Goal: Complete application form: Complete application form

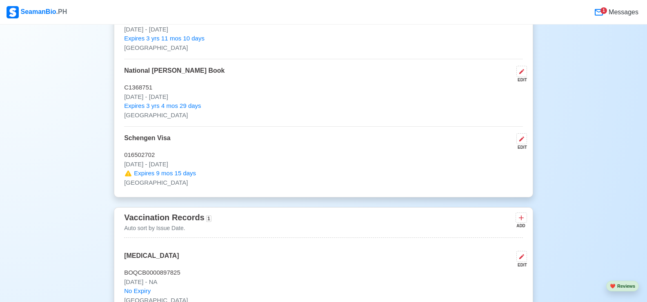
scroll to position [939, 0]
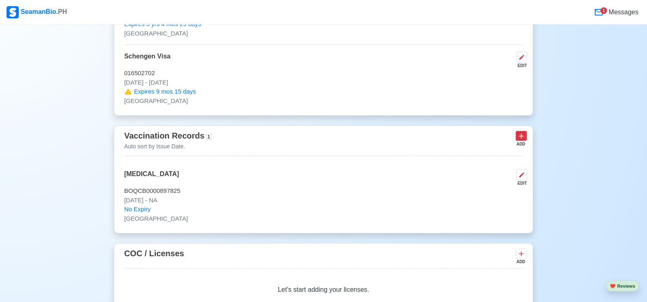
click at [519, 140] on icon at bounding box center [521, 136] width 8 height 8
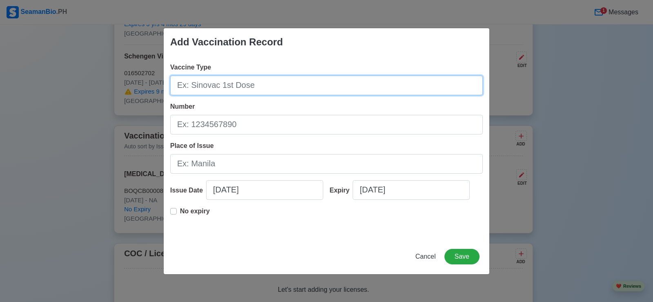
click at [227, 87] on input "Vaccine Type" at bounding box center [326, 86] width 313 height 20
type input "DIPHTERIA, [MEDICAL_DATA], [MEDICAL_DATA] ADACEL"
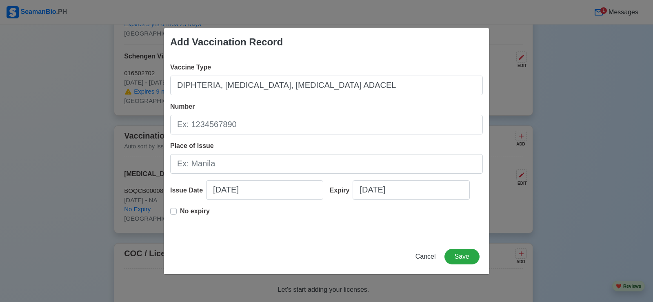
drag, startPoint x: 309, startPoint y: 89, endPoint x: 372, endPoint y: 45, distance: 76.8
click at [372, 45] on div "Add Vaccination Record" at bounding box center [327, 42] width 326 height 28
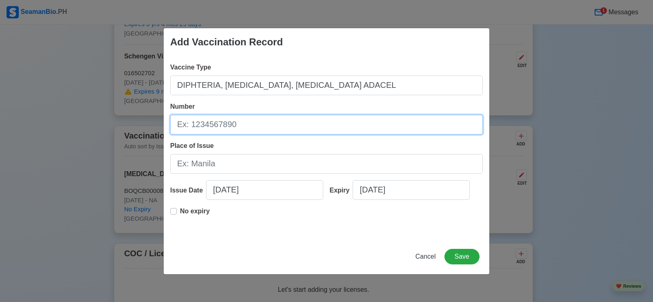
click at [257, 123] on input "Number" at bounding box center [326, 125] width 313 height 20
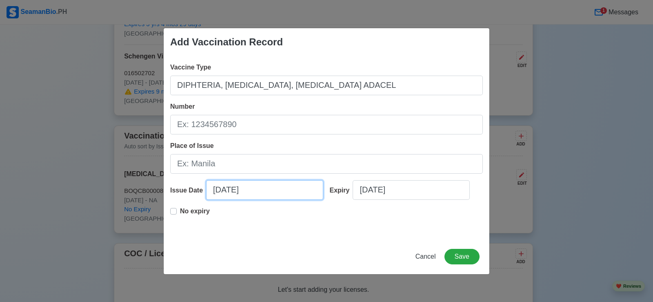
click at [244, 187] on input "[DATE]" at bounding box center [264, 190] width 117 height 20
select select "****"
select select "******"
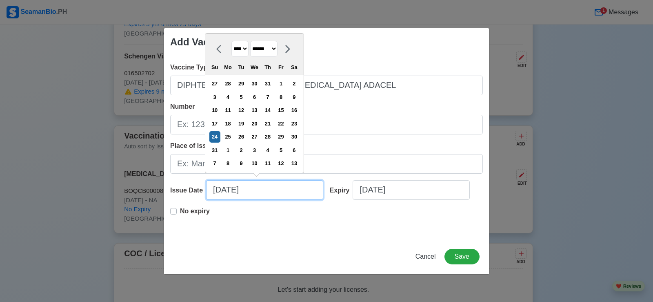
click at [220, 191] on input "[DATE]" at bounding box center [264, 190] width 117 height 20
type input "[DATE]"
select select "***"
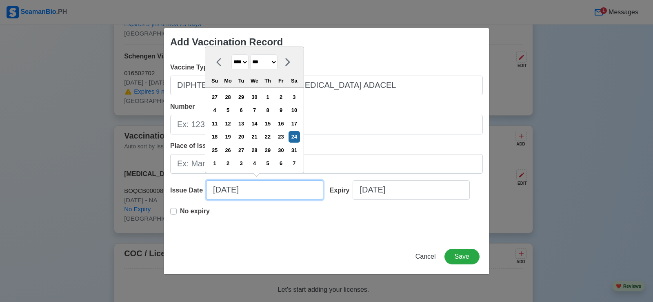
click at [231, 192] on input "[DATE]" at bounding box center [264, 190] width 117 height 20
drag, startPoint x: 260, startPoint y: 185, endPoint x: 260, endPoint y: 190, distance: 5.7
click at [260, 186] on input "[DATE]" at bounding box center [264, 190] width 117 height 20
type input "[DATE]"
select select "****"
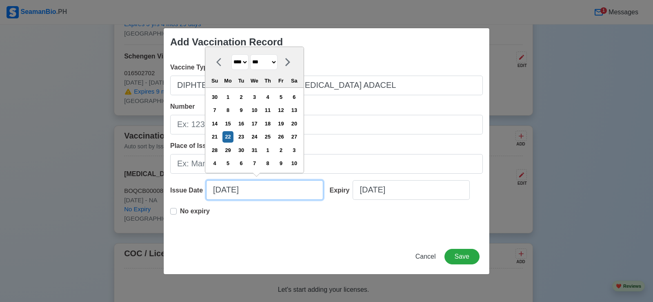
type input "[DATE]"
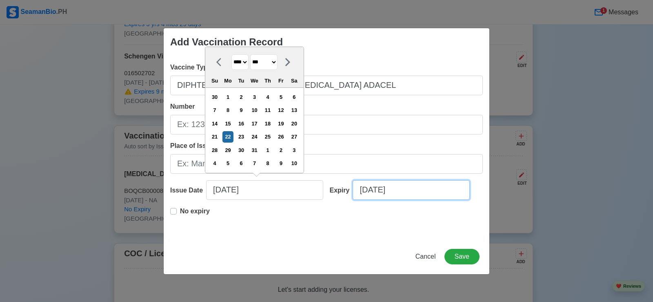
drag, startPoint x: 367, startPoint y: 192, endPoint x: 387, endPoint y: 197, distance: 20.8
click at [367, 192] on input "[DATE]" at bounding box center [411, 190] width 117 height 20
select select "****"
select select "******"
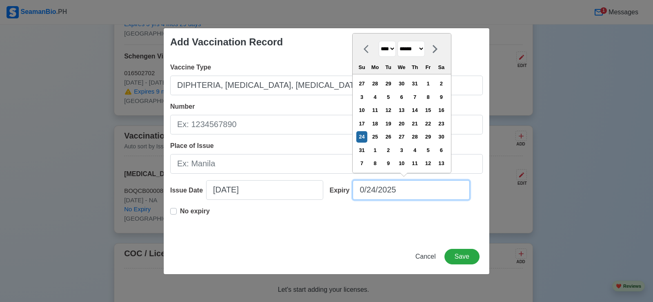
type input "[DATE]"
select select "***"
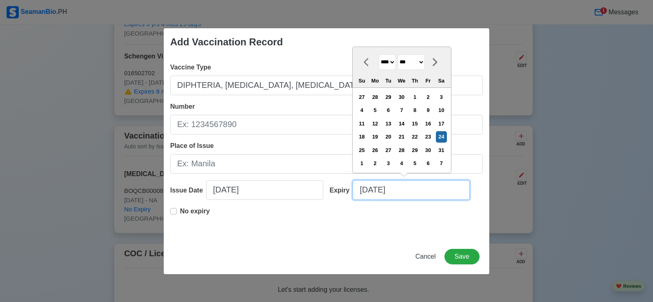
click at [381, 190] on input "[DATE]" at bounding box center [411, 190] width 117 height 20
click at [403, 192] on input "[DATE]" at bounding box center [411, 190] width 117 height 20
type input "[DATE]"
select select "****"
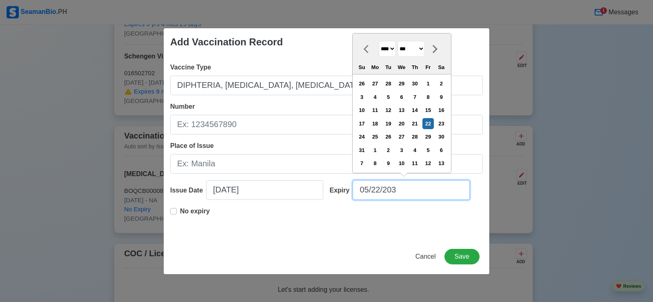
type input "[DATE]"
select select "****"
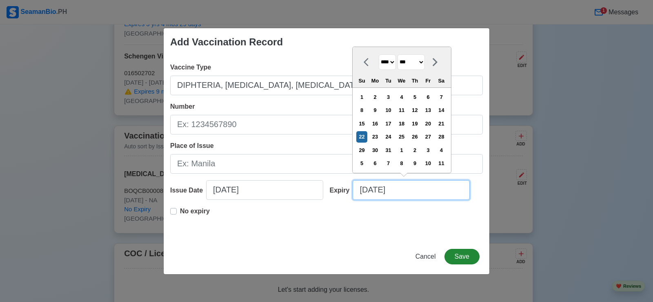
type input "[DATE]"
click at [463, 258] on button "Save" at bounding box center [462, 257] width 35 height 16
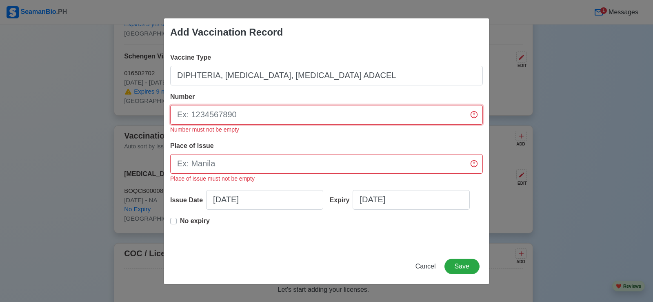
click at [222, 123] on input "Number" at bounding box center [326, 115] width 313 height 20
type input "BOQCB0000897825"
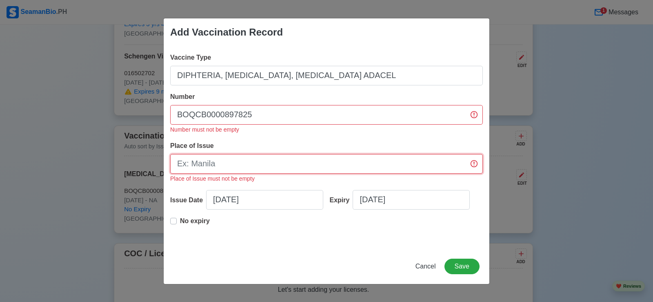
click at [226, 165] on input "Place of Issue" at bounding box center [326, 164] width 313 height 20
type input "[GEOGRAPHIC_DATA]"
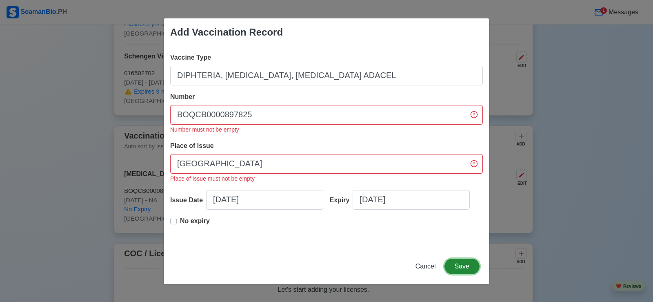
click at [465, 270] on button "Save" at bounding box center [462, 266] width 35 height 16
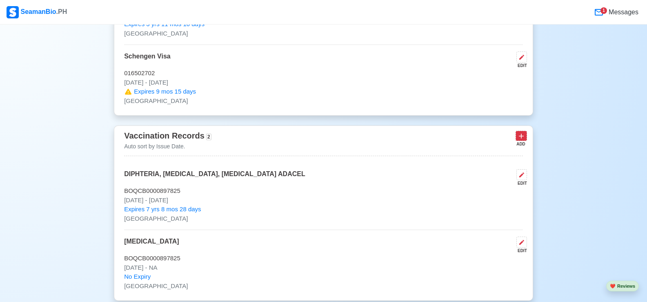
click at [522, 136] on icon at bounding box center [521, 136] width 8 height 8
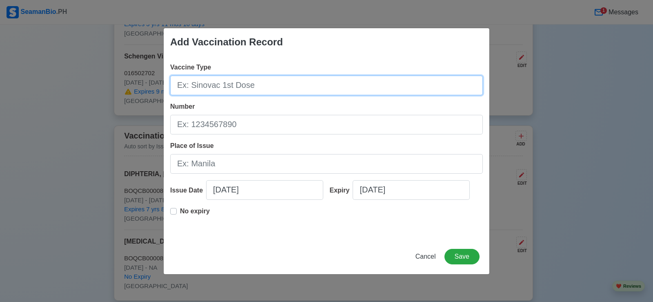
click at [245, 78] on input "Vaccine Type" at bounding box center [326, 86] width 313 height 20
type input "[MEDICAL_DATA] 1st, 2nd, AND 3rd DOSE"
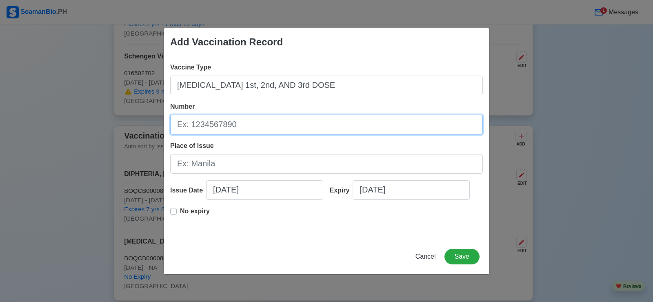
click at [241, 130] on input "Number" at bounding box center [326, 125] width 313 height 20
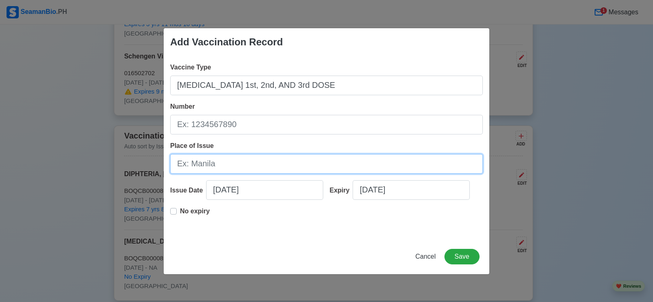
click at [192, 162] on input "Place of Issue" at bounding box center [326, 164] width 313 height 20
type input "[GEOGRAPHIC_DATA]"
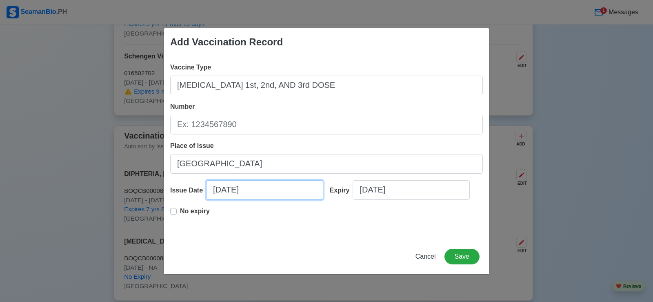
click at [218, 189] on input "[DATE]" at bounding box center [264, 190] width 117 height 20
select select "****"
select select "******"
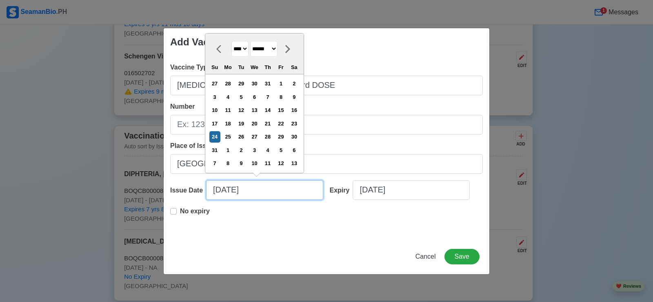
click at [220, 189] on input "[DATE]" at bounding box center [264, 190] width 117 height 20
type input "[DATE]"
select select "********"
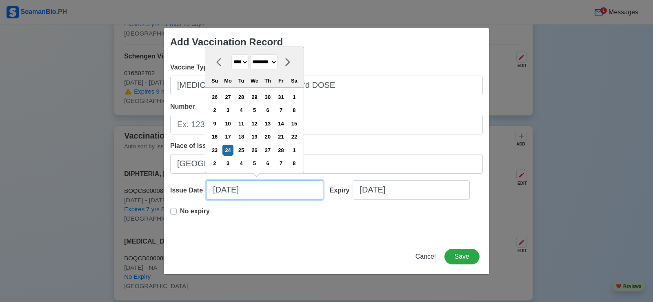
click at [231, 191] on input "[DATE]" at bounding box center [264, 190] width 117 height 20
click at [258, 194] on input "[DATE]" at bounding box center [264, 190] width 117 height 20
type input "[DATE]"
select select "****"
type input "[DATE]"
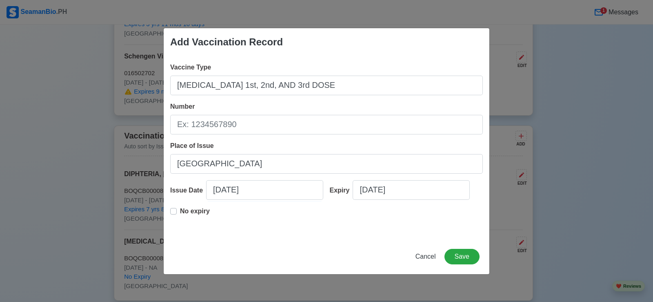
click at [177, 209] on div "No expiry" at bounding box center [190, 214] width 40 height 16
drag, startPoint x: 172, startPoint y: 212, endPoint x: 179, endPoint y: 213, distance: 6.5
click at [180, 212] on label "No expiry" at bounding box center [195, 214] width 30 height 16
type input "[DATE]"
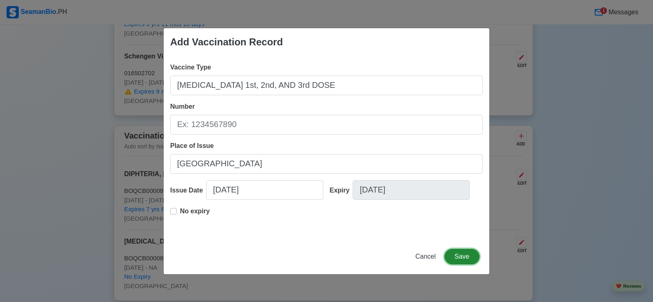
click at [462, 261] on button "Save" at bounding box center [462, 257] width 35 height 16
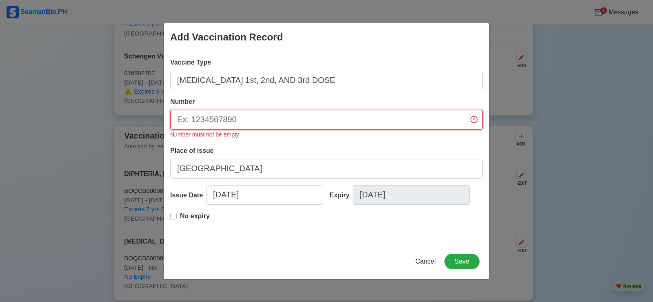
click at [209, 118] on input "Number" at bounding box center [326, 120] width 313 height 20
type input "BOQCB0000897825"
click at [467, 263] on button "Save" at bounding box center [462, 262] width 35 height 16
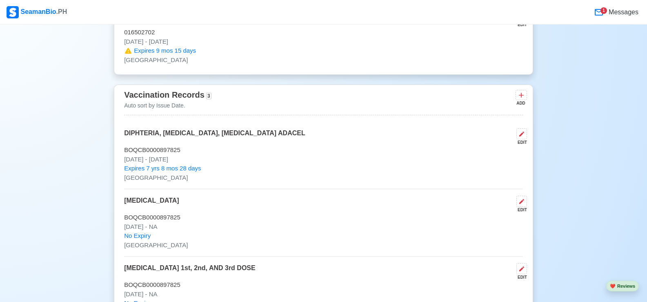
scroll to position [898, 0]
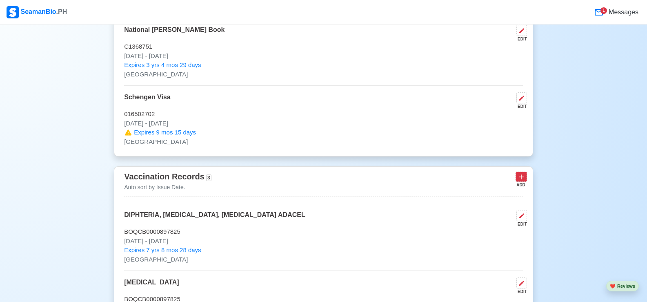
click at [517, 179] on icon at bounding box center [521, 177] width 8 height 8
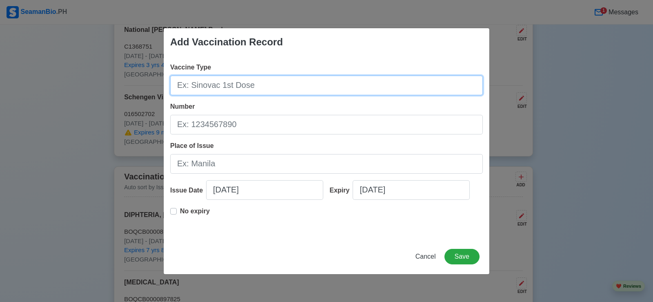
click at [215, 81] on input "Vaccine Type" at bounding box center [326, 86] width 313 height 20
type input "TDAP/TD"
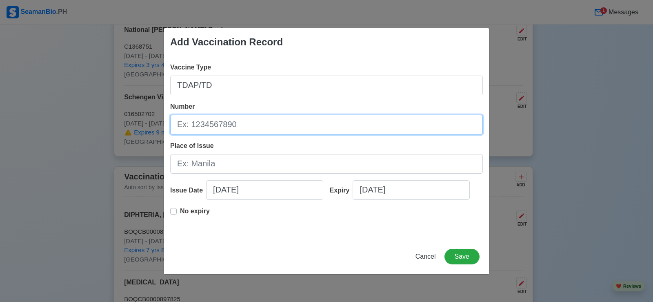
click at [216, 122] on input "Number" at bounding box center [326, 125] width 313 height 20
type input "BOQCB0000897825"
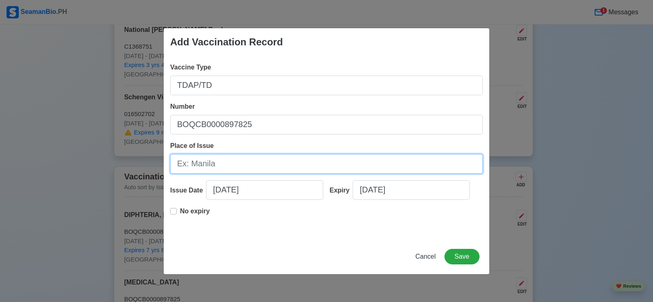
click at [217, 163] on input "Place of Issue" at bounding box center [326, 164] width 313 height 20
type input "[GEOGRAPHIC_DATA]"
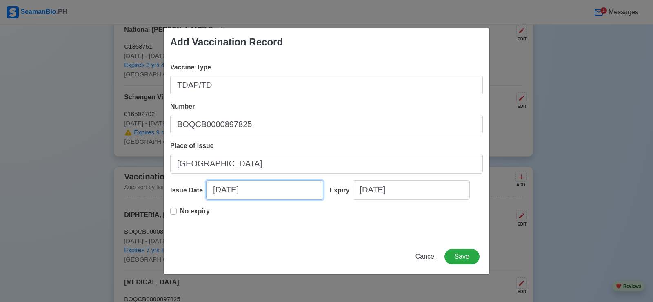
click at [222, 190] on input "[DATE]" at bounding box center [264, 190] width 117 height 20
select select "****"
select select "******"
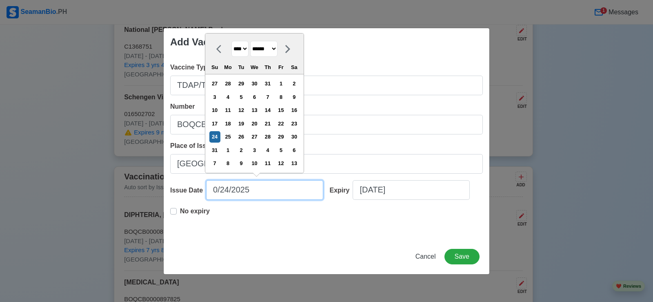
type input "[DATE]"
select select "***"
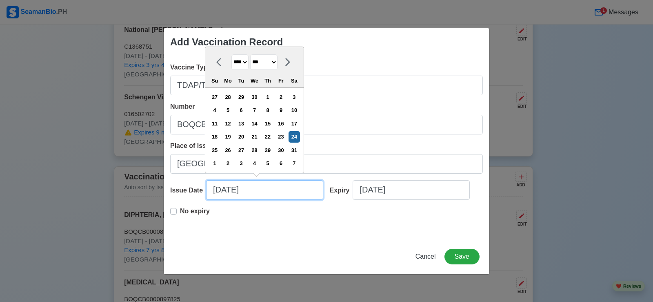
click at [234, 191] on input "[DATE]" at bounding box center [264, 190] width 117 height 20
click at [256, 192] on input "[DATE]" at bounding box center [264, 190] width 117 height 20
type input "[DATE]"
select select "****"
type input "[DATE]"
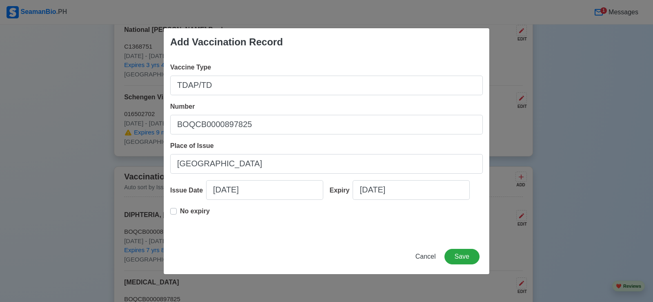
click at [180, 211] on label "No expiry" at bounding box center [195, 214] width 30 height 16
type input "[DATE]"
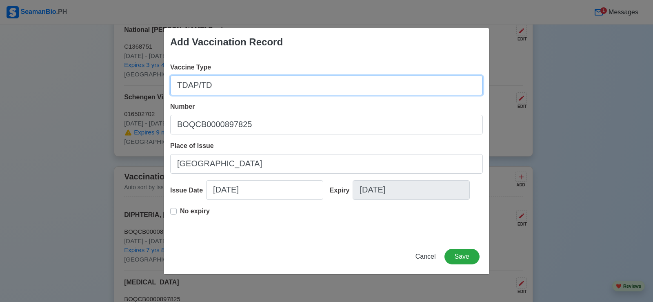
click at [233, 82] on input "TDAP/TD" at bounding box center [326, 86] width 313 height 20
type input "TDAP/TD 1st, 2nd, & 3rd DOSE"
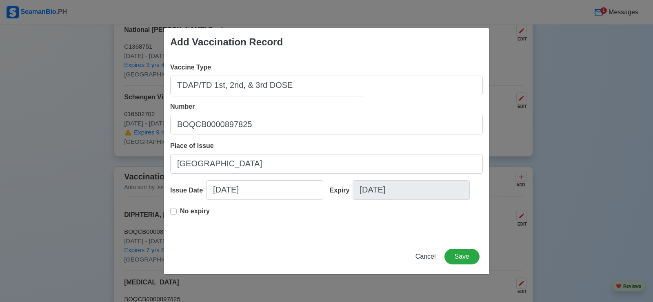
click at [170, 209] on div "Vaccine Type TDAP/TD 1st, 2nd, & 3rd DOSE Number BOQCB0000897825 Place of Issue…" at bounding box center [327, 147] width 326 height 183
click at [180, 211] on label "No expiry" at bounding box center [195, 214] width 30 height 16
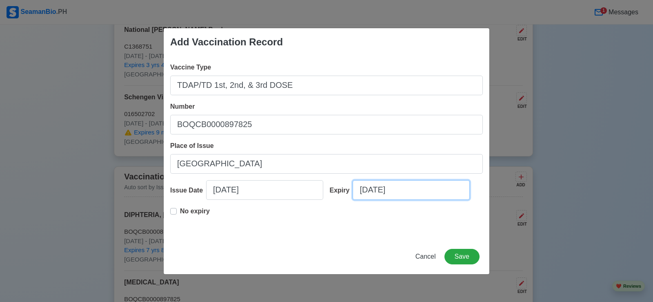
drag, startPoint x: 394, startPoint y: 189, endPoint x: 437, endPoint y: 198, distance: 44.3
click at [394, 189] on input "[DATE]" at bounding box center [411, 190] width 117 height 20
select select "****"
select select "***"
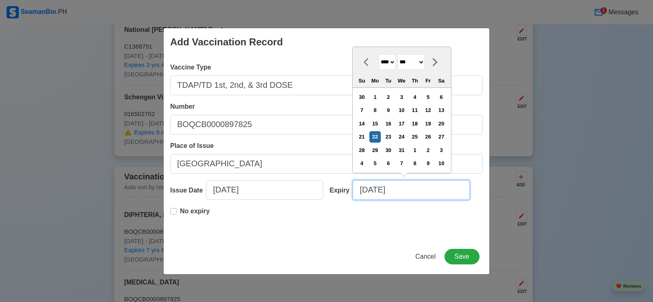
type input "[DATE]"
select select "****"
type input "[DATE]"
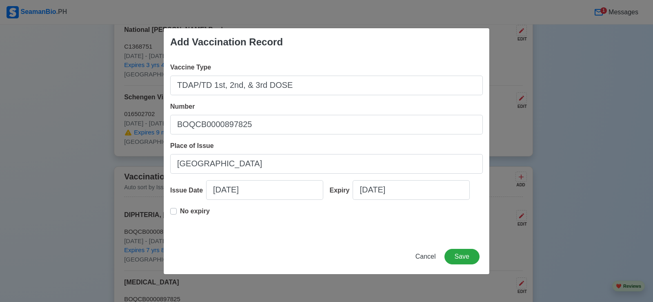
click at [405, 219] on div "No expiry" at bounding box center [326, 219] width 313 height 26
click at [455, 256] on button "Save" at bounding box center [462, 257] width 35 height 16
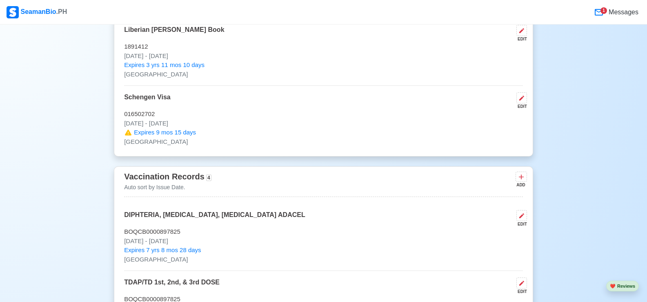
scroll to position [939, 0]
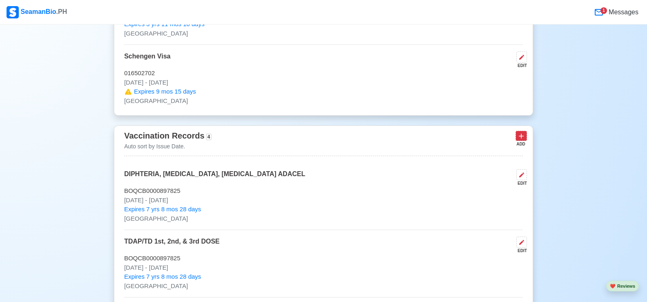
click at [521, 137] on icon at bounding box center [521, 136] width 5 height 5
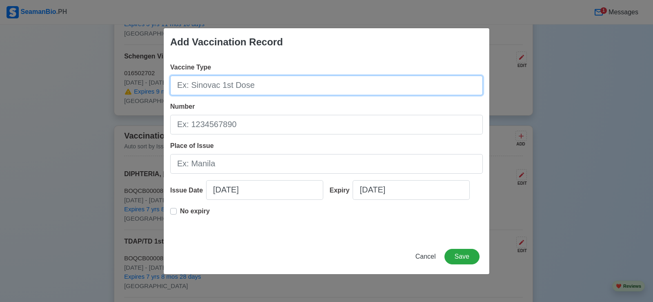
click at [277, 86] on input "Vaccine Type" at bounding box center [326, 86] width 313 height 20
type input "[MEDICAL_DATA] (Injectable)"
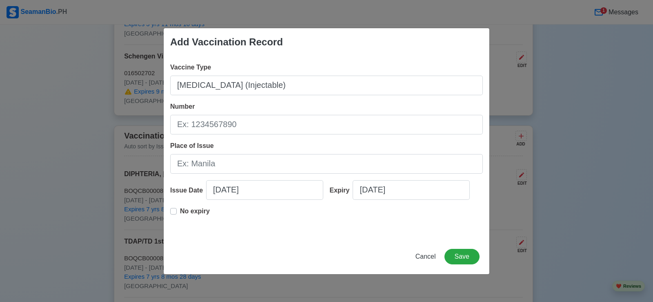
click at [269, 106] on div "Number" at bounding box center [326, 118] width 313 height 33
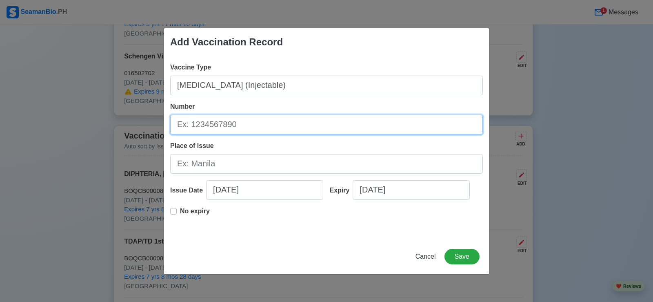
click at [210, 127] on input "Number" at bounding box center [326, 125] width 313 height 20
type input "BOQCB0000897825"
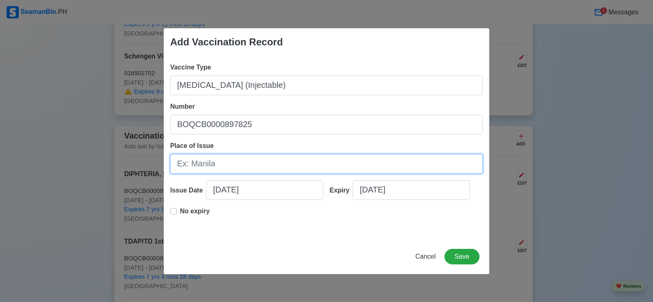
click at [219, 164] on input "Place of Issue" at bounding box center [326, 164] width 313 height 20
type input "[GEOGRAPHIC_DATA]"
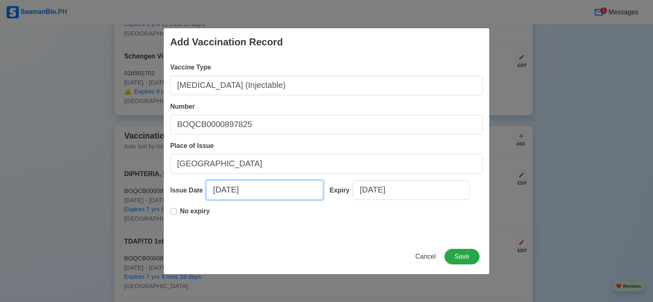
click at [219, 191] on input "[DATE]" at bounding box center [264, 190] width 117 height 20
select select "****"
select select "******"
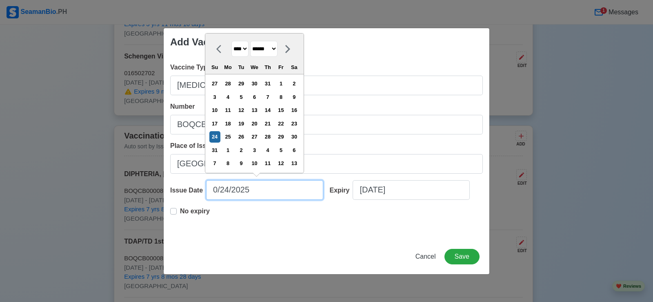
type input "[DATE]"
select select "********"
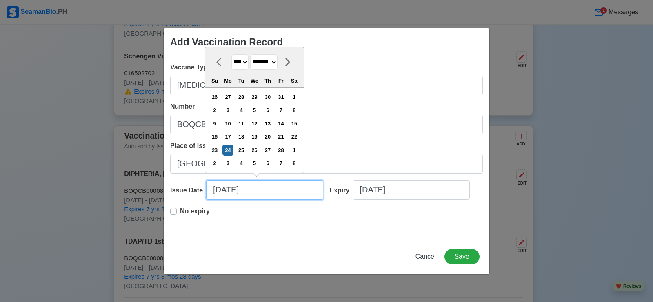
click at [232, 190] on input "[DATE]" at bounding box center [264, 190] width 117 height 20
click at [254, 192] on input "[DATE]" at bounding box center [264, 190] width 117 height 20
type input "[DATE]"
select select "****"
type input "[DATE]"
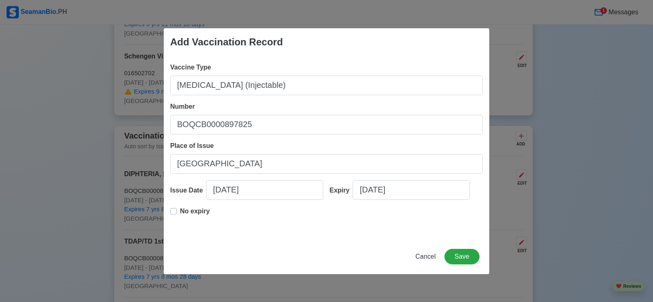
click at [180, 212] on label "No expiry" at bounding box center [195, 214] width 30 height 16
type input "[DATE]"
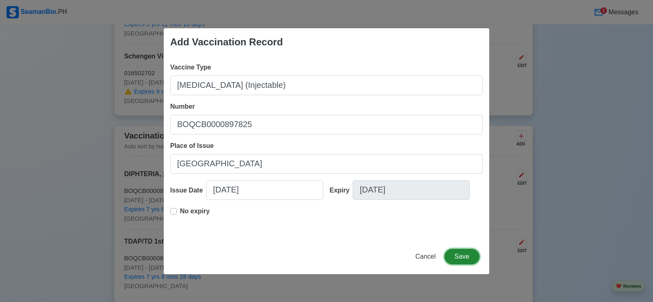
click at [461, 254] on button "Save" at bounding box center [462, 257] width 35 height 16
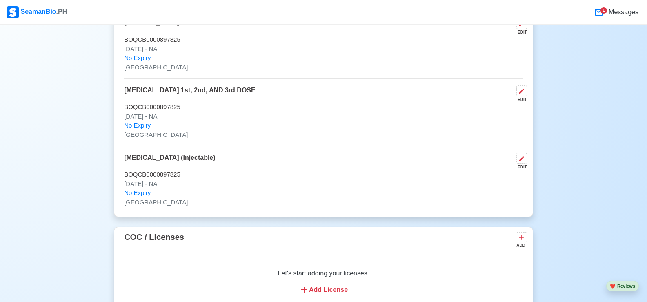
scroll to position [1307, 0]
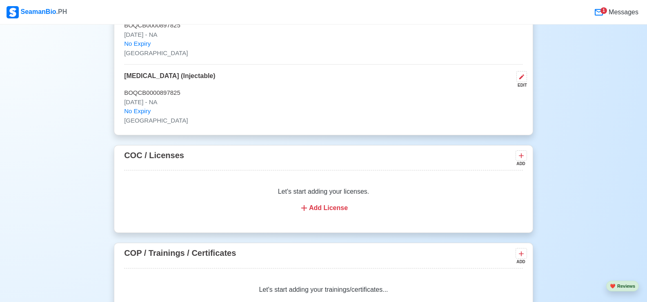
click at [305, 211] on icon at bounding box center [304, 208] width 6 height 6
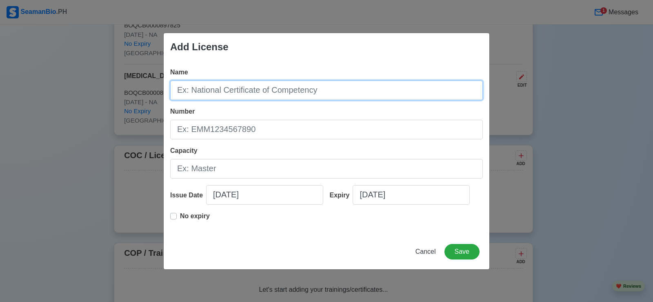
click at [247, 96] on input "Name" at bounding box center [326, 90] width 313 height 20
type input "OIC-NW"
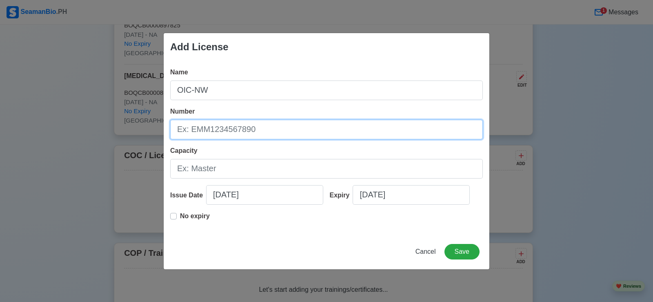
click at [259, 135] on input "Number" at bounding box center [326, 130] width 313 height 20
type input "COICNW200004856022"
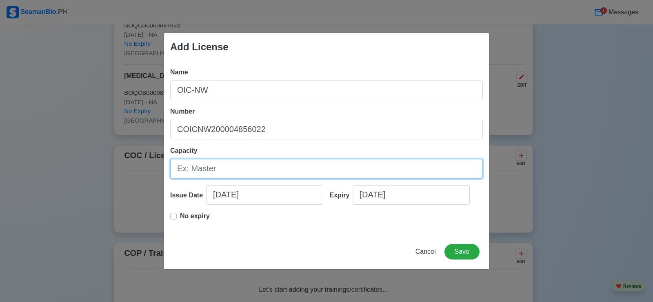
click at [219, 167] on input "Capacity" at bounding box center [326, 169] width 313 height 20
click at [220, 174] on input "Capacity" at bounding box center [326, 169] width 313 height 20
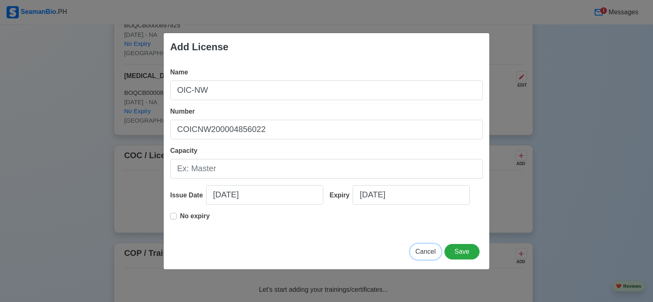
drag, startPoint x: 433, startPoint y: 254, endPoint x: 428, endPoint y: 256, distance: 5.8
click at [433, 254] on span "Cancel" at bounding box center [426, 251] width 20 height 7
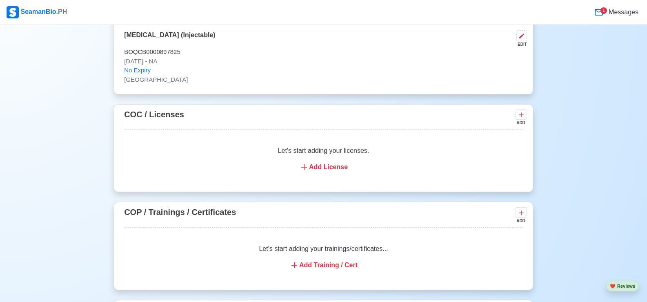
scroll to position [1388, 0]
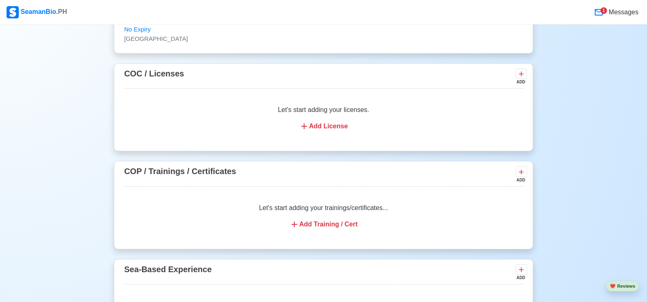
click at [307, 131] on icon at bounding box center [304, 126] width 10 height 10
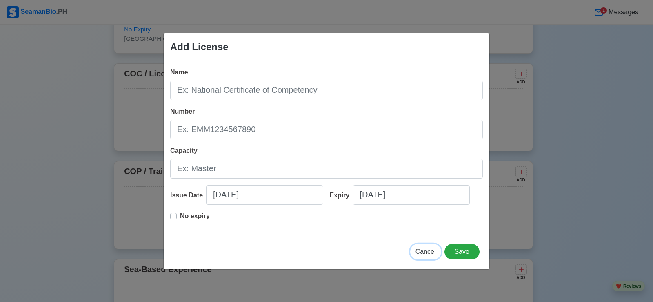
click at [420, 250] on span "Cancel" at bounding box center [426, 251] width 20 height 7
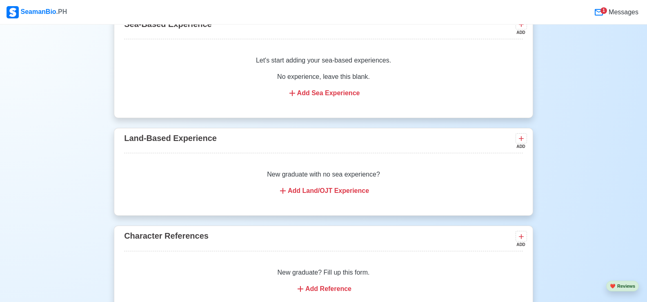
scroll to position [1756, 0]
